Goal: Book appointment/travel/reservation

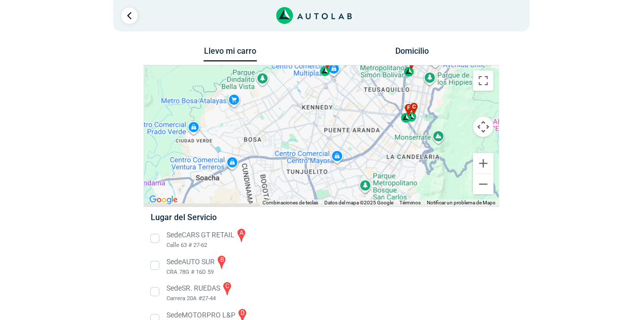
drag, startPoint x: 268, startPoint y: 174, endPoint x: 441, endPoint y: 74, distance: 200.4
click at [443, 78] on div "a b c d e f g" at bounding box center [321, 135] width 354 height 141
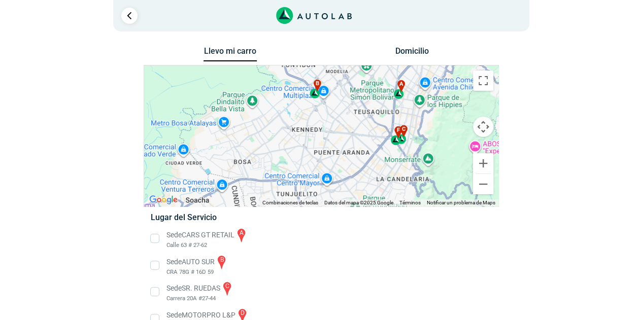
drag, startPoint x: 319, startPoint y: 100, endPoint x: 273, endPoint y: 138, distance: 59.0
click at [273, 138] on div "a b c d e f g" at bounding box center [321, 135] width 354 height 141
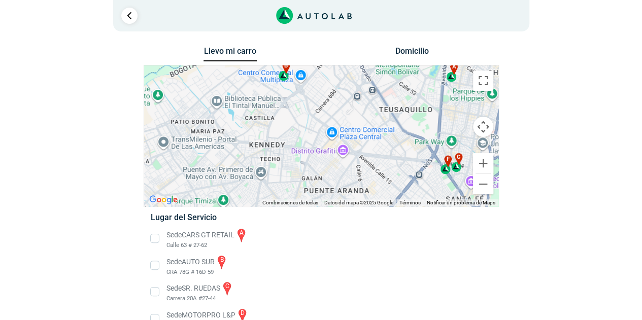
drag, startPoint x: 306, startPoint y: 109, endPoint x: 321, endPoint y: 179, distance: 71.9
click at [321, 179] on div "a b c d e f g" at bounding box center [321, 135] width 354 height 141
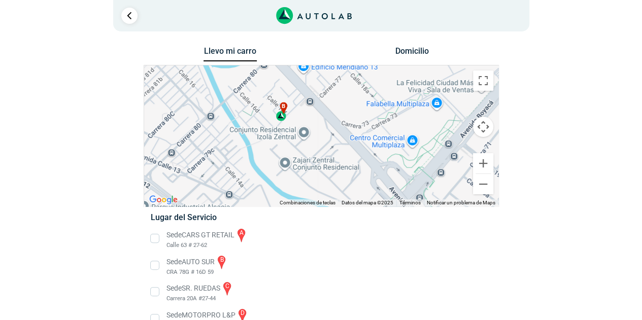
click at [282, 119] on div "b" at bounding box center [281, 111] width 12 height 19
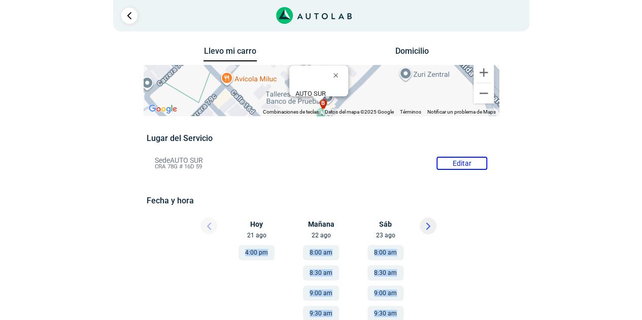
drag, startPoint x: 498, startPoint y: 288, endPoint x: 492, endPoint y: 226, distance: 61.7
click at [492, 226] on div "Llevo mi carro [GEOGRAPHIC_DATA] ← Mover a la izquierda → Mover a la derecha ↑ …" at bounding box center [321, 306] width 492 height 524
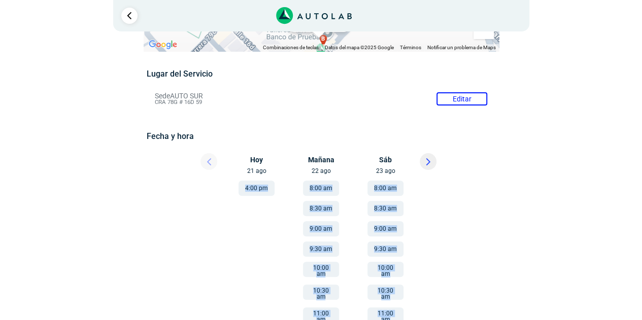
scroll to position [36, 0]
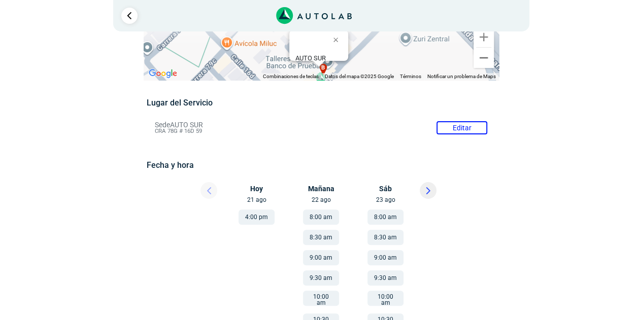
scroll to position [86, 0]
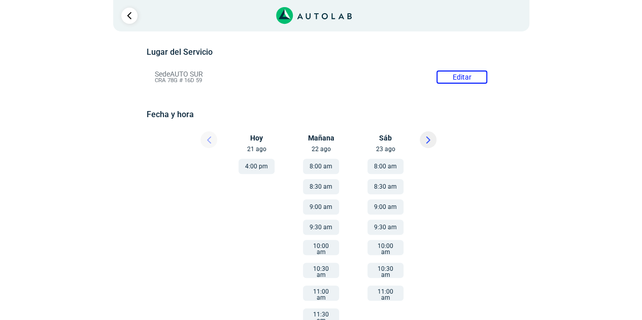
click at [393, 228] on button "9:30 am" at bounding box center [385, 227] width 36 height 15
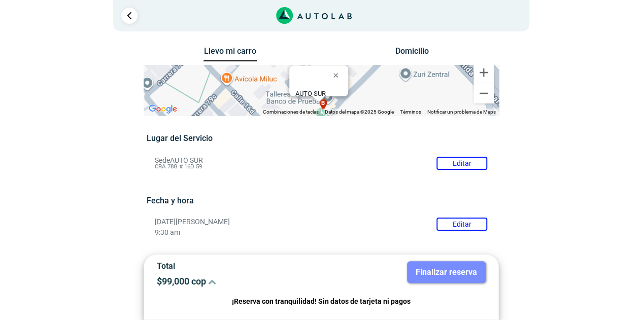
click at [477, 223] on button "Editar" at bounding box center [461, 224] width 51 height 13
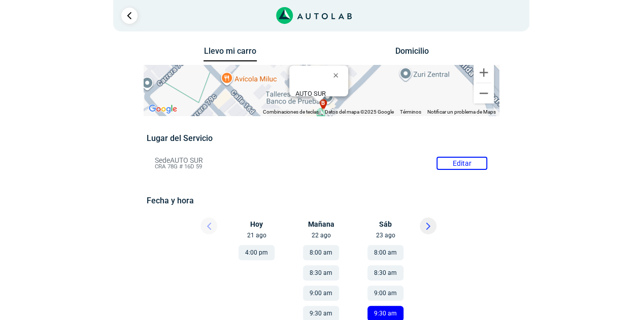
scroll to position [101, 0]
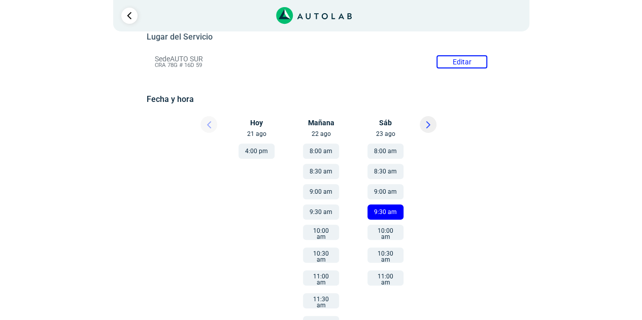
click at [396, 209] on button "9:30 am" at bounding box center [385, 211] width 36 height 15
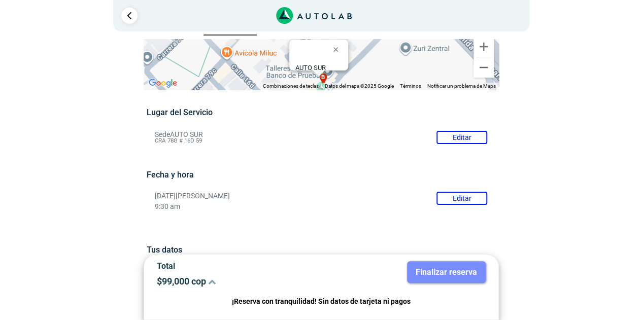
scroll to position [0, 0]
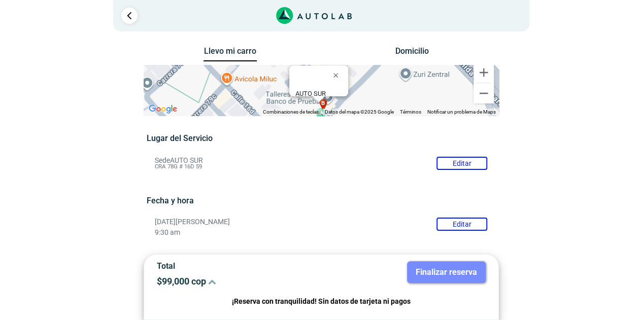
scroll to position [86, 0]
